Goal: Navigation & Orientation: Understand site structure

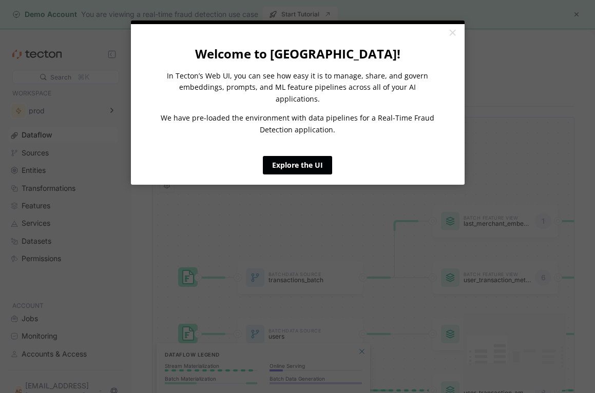
click at [317, 156] on link "Explore the UI" at bounding box center [297, 165] width 69 height 18
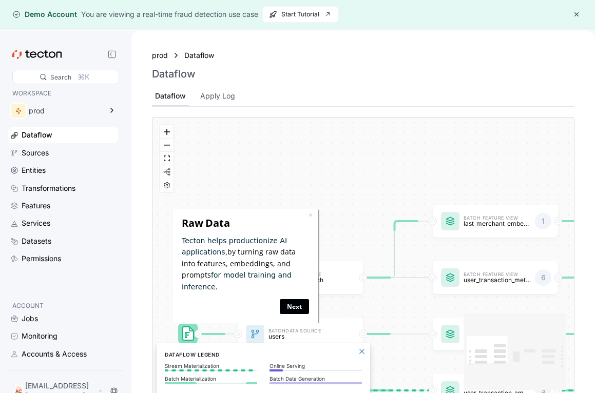
click at [291, 299] on link "Next" at bounding box center [294, 306] width 29 height 15
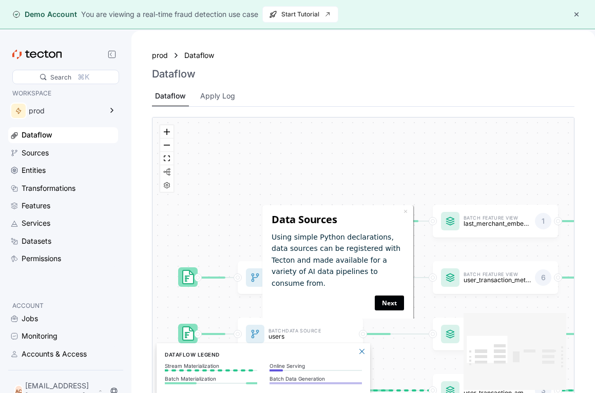
click at [392, 296] on link "Next" at bounding box center [389, 303] width 29 height 15
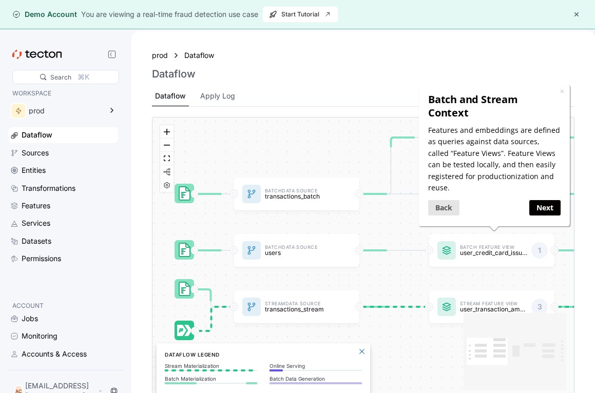
drag, startPoint x: 334, startPoint y: 236, endPoint x: 331, endPoint y: 153, distance: 83.8
click at [331, 153] on div "Batch Data Source transactions_batch Stream Data Source transactions_stream Bat…" at bounding box center [364, 258] width 422 height 280
click at [538, 200] on link "Next" at bounding box center [543, 207] width 31 height 15
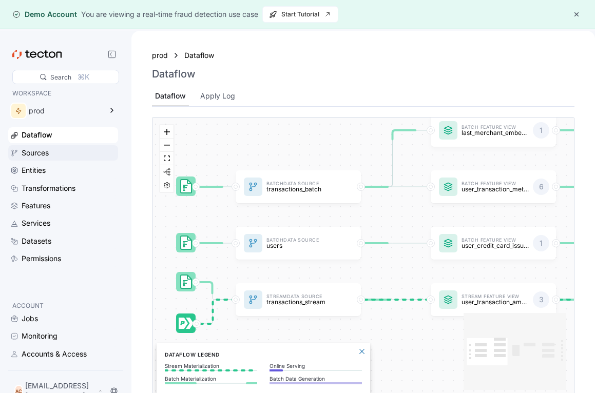
click at [36, 156] on div "Sources" at bounding box center [35, 152] width 27 height 11
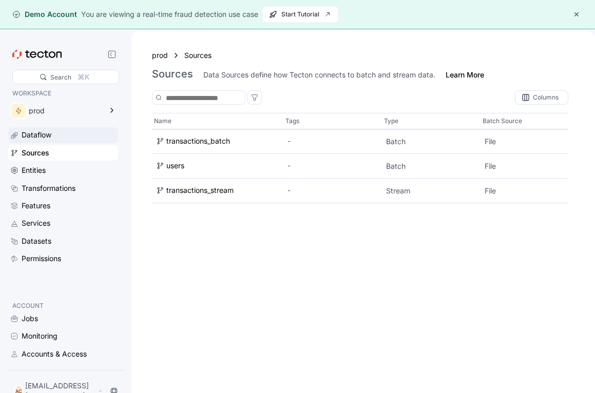
click at [35, 142] on div "Dataflow" at bounding box center [63, 134] width 110 height 15
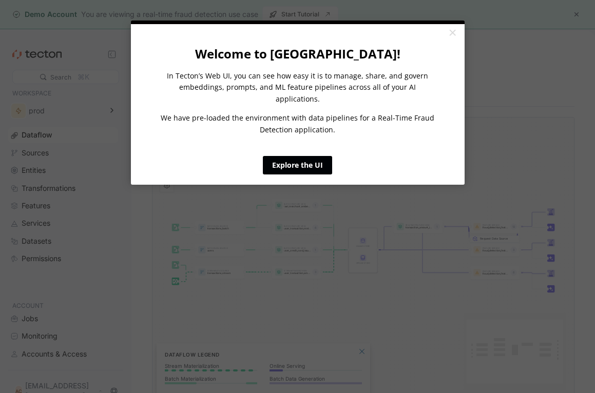
click at [295, 156] on link "Explore the UI" at bounding box center [297, 165] width 69 height 18
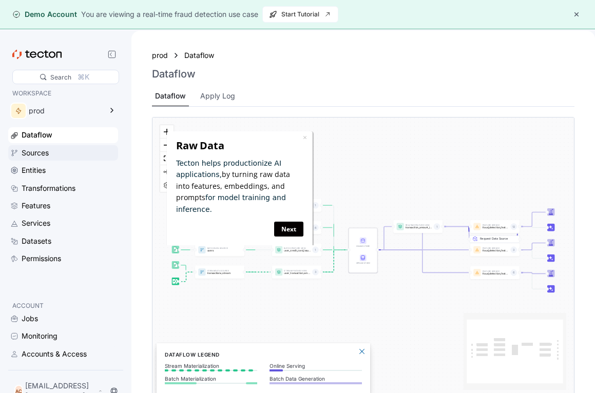
click at [42, 150] on div "Sources" at bounding box center [35, 152] width 27 height 11
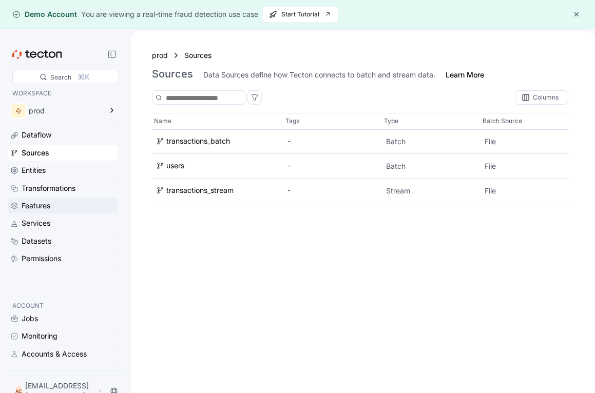
click at [49, 206] on div "Features" at bounding box center [36, 205] width 29 height 11
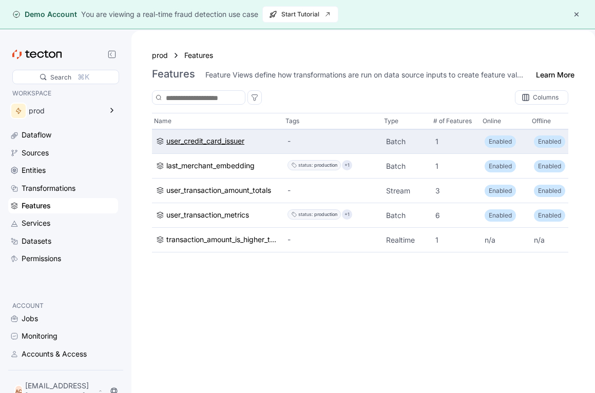
click at [223, 142] on div "user_credit_card_issuer" at bounding box center [205, 141] width 78 height 11
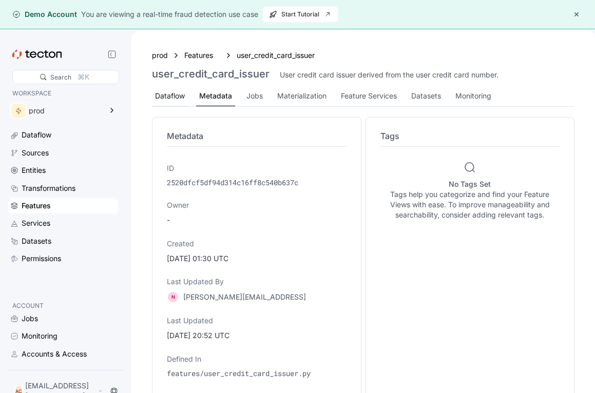
click at [175, 94] on div "Dataflow" at bounding box center [170, 95] width 30 height 11
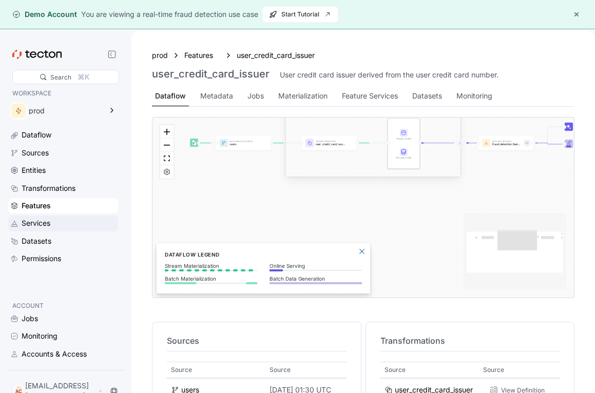
click at [44, 223] on div "Services" at bounding box center [36, 223] width 29 height 11
